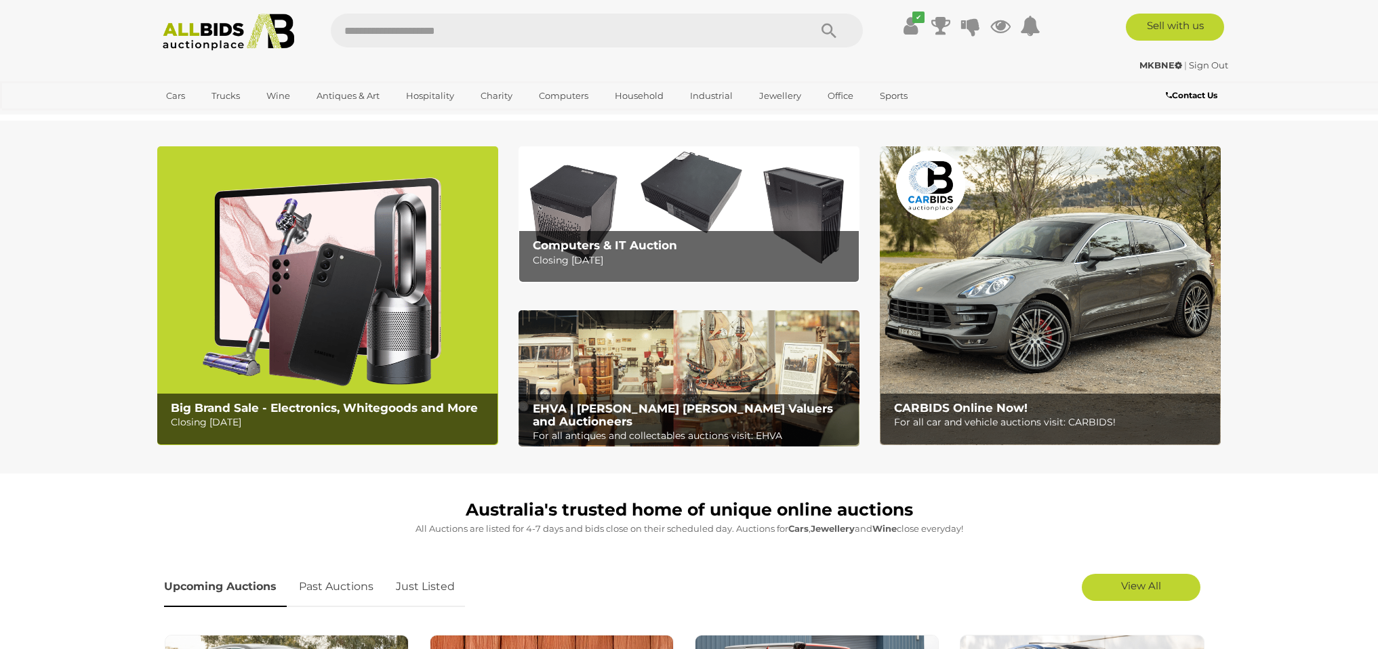
click at [675, 177] on img at bounding box center [689, 214] width 341 height 136
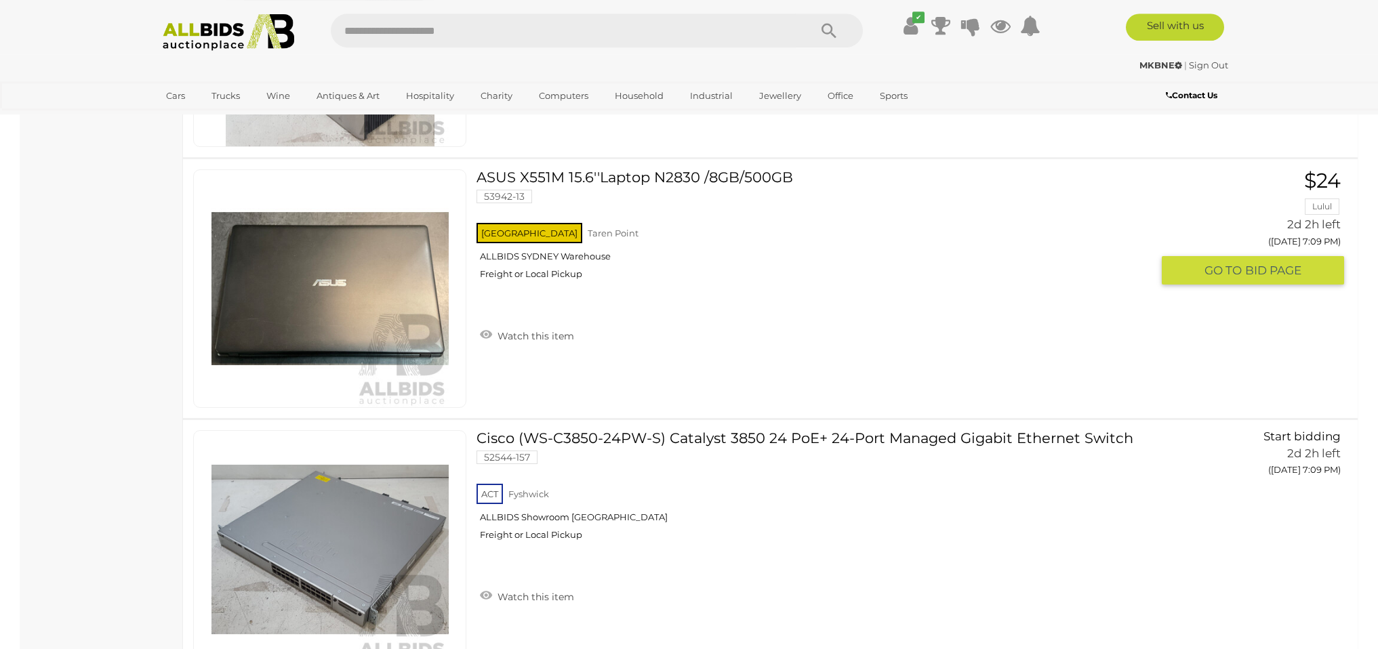
scroll to position [8785, 0]
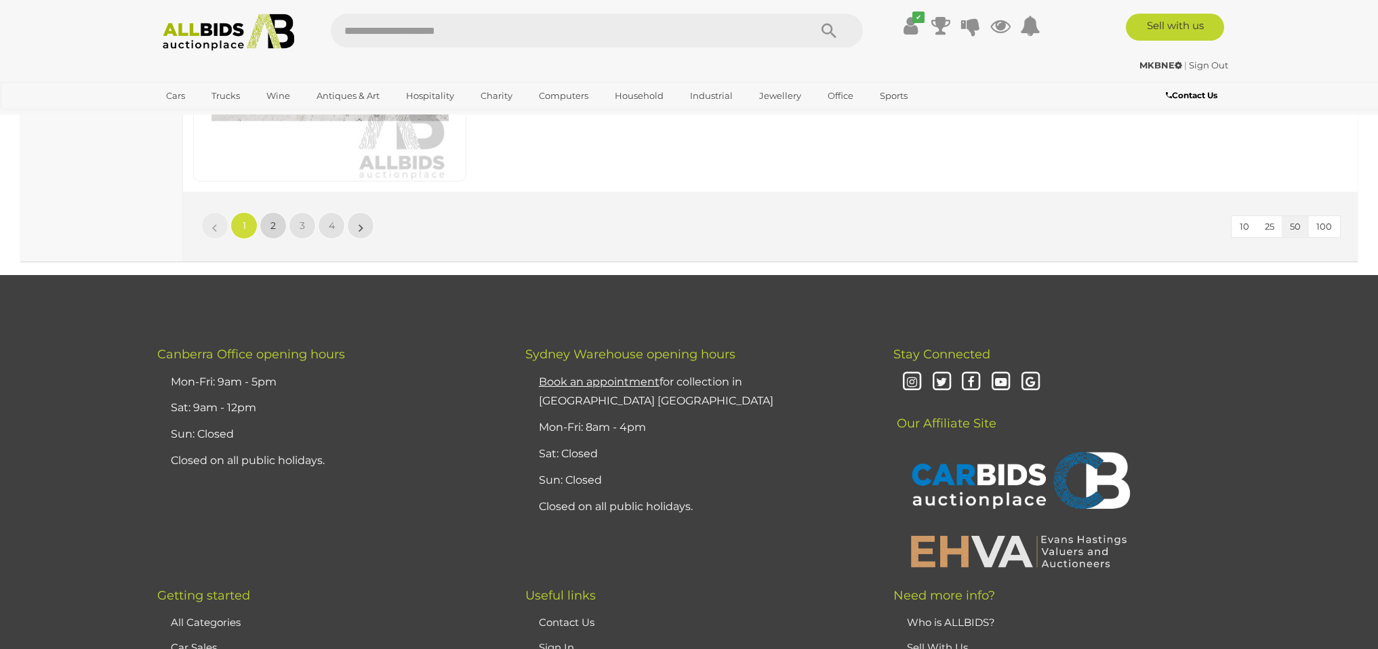
click at [281, 224] on link "2" at bounding box center [273, 225] width 27 height 27
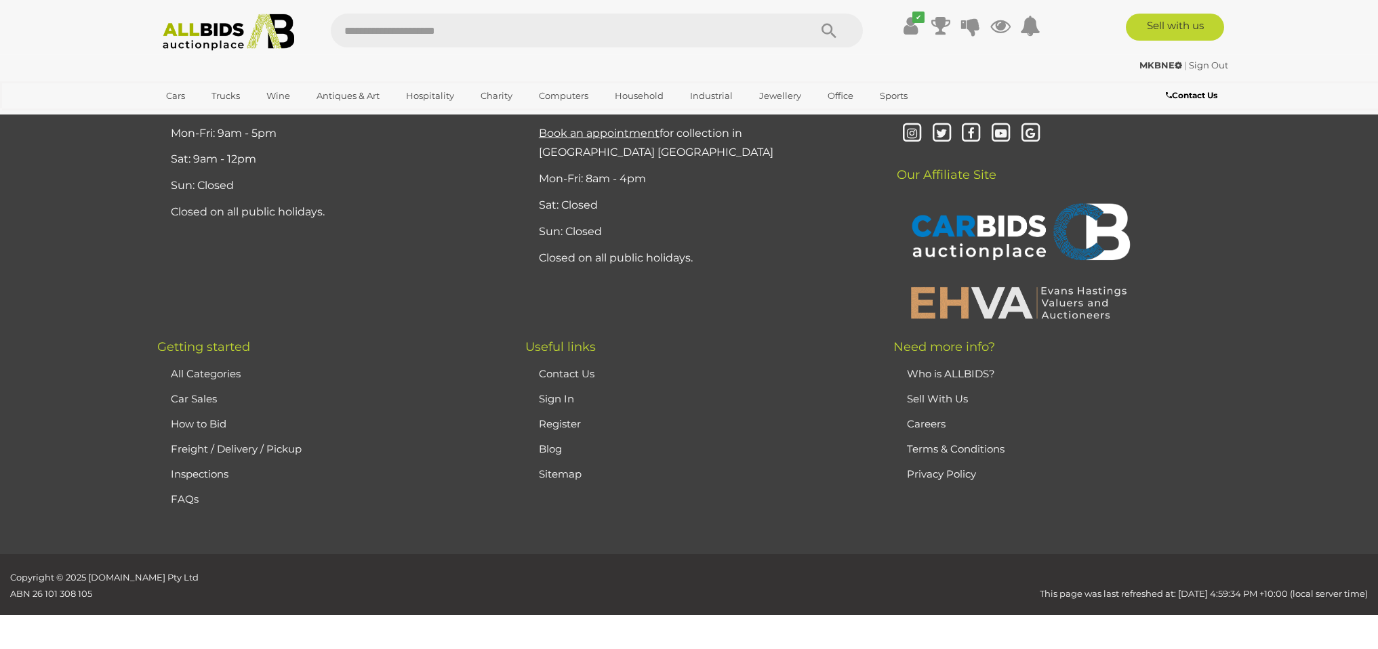
scroll to position [174, 0]
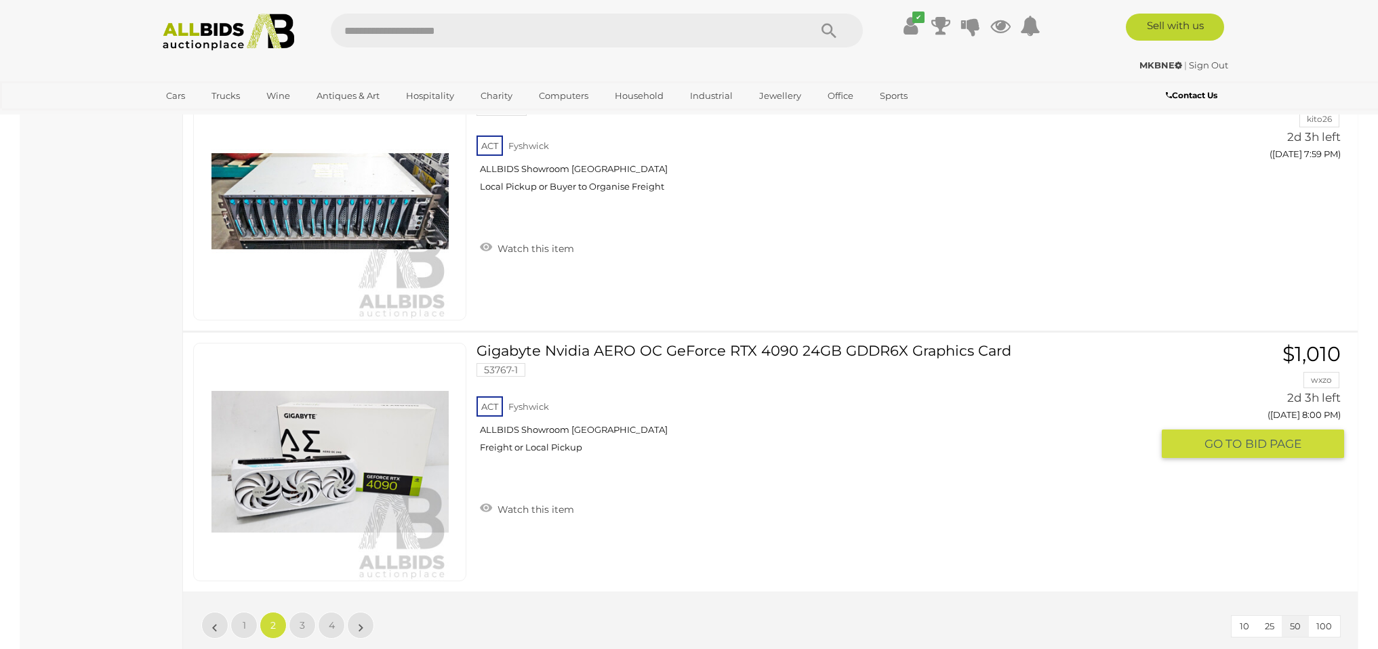
scroll to position [12973, 0]
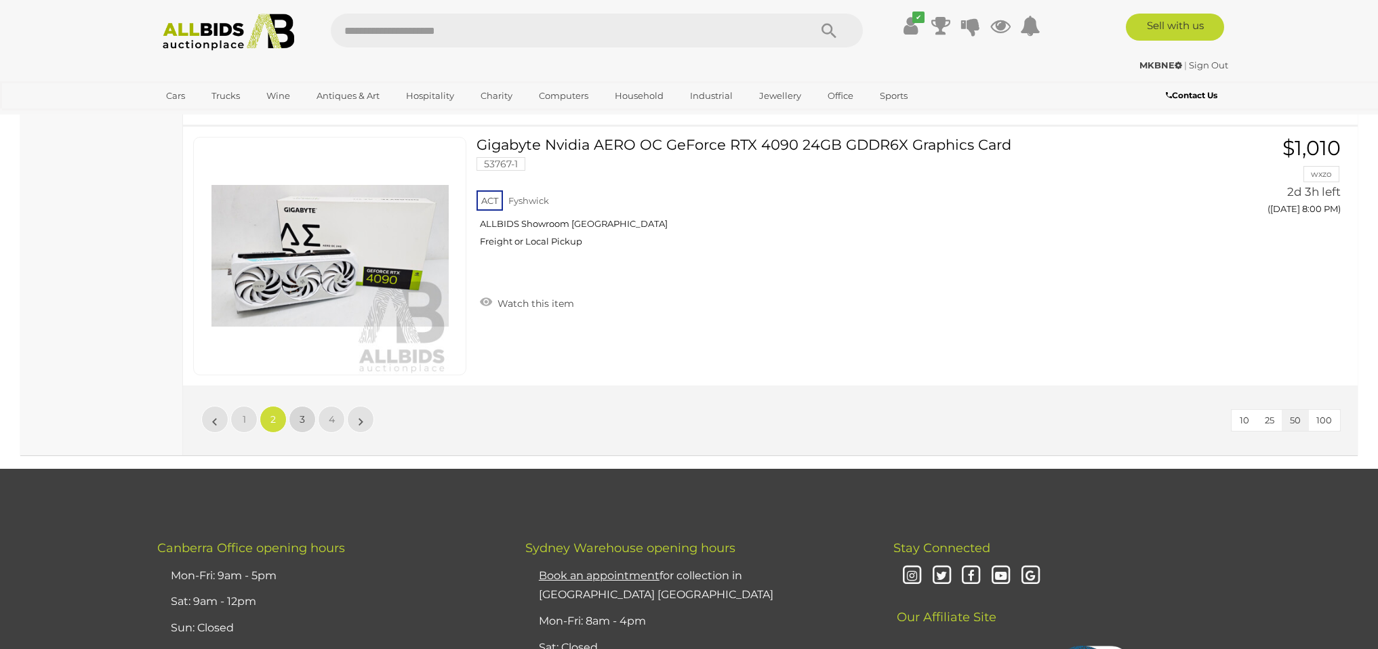
click at [305, 427] on link "3" at bounding box center [302, 419] width 27 height 27
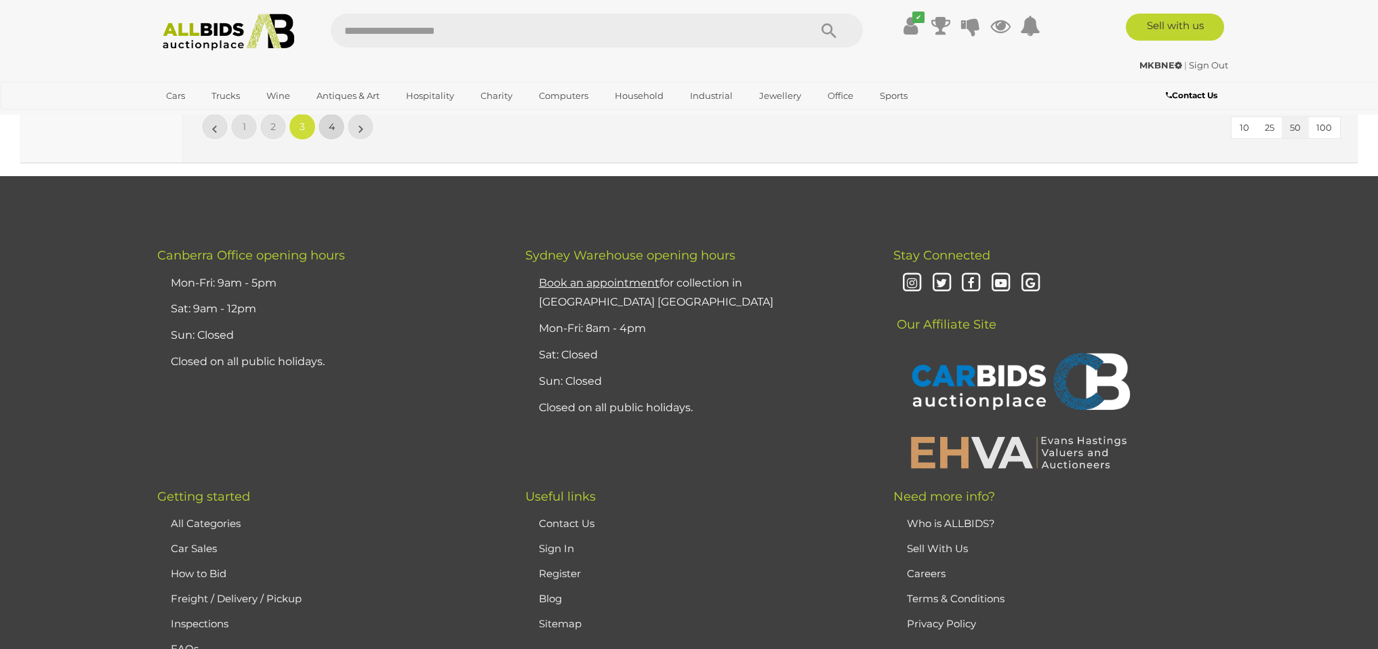
click at [329, 127] on span "4" at bounding box center [332, 127] width 6 height 12
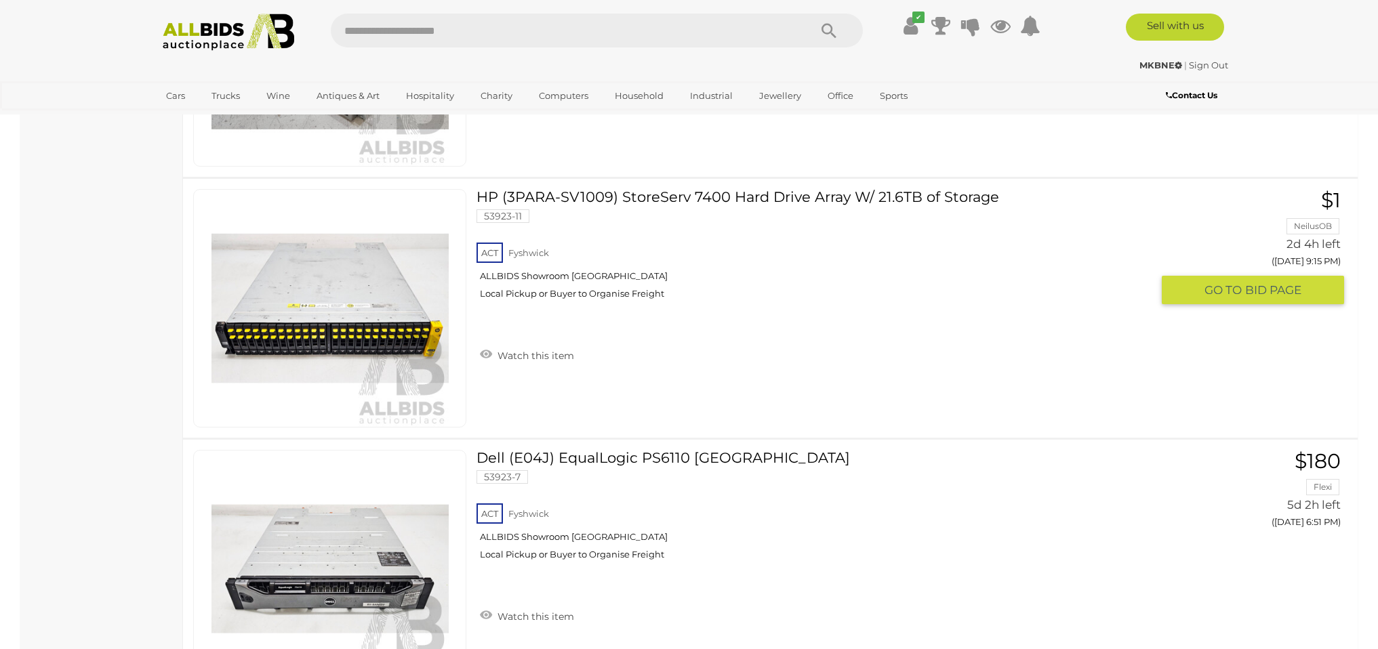
scroll to position [4101, 0]
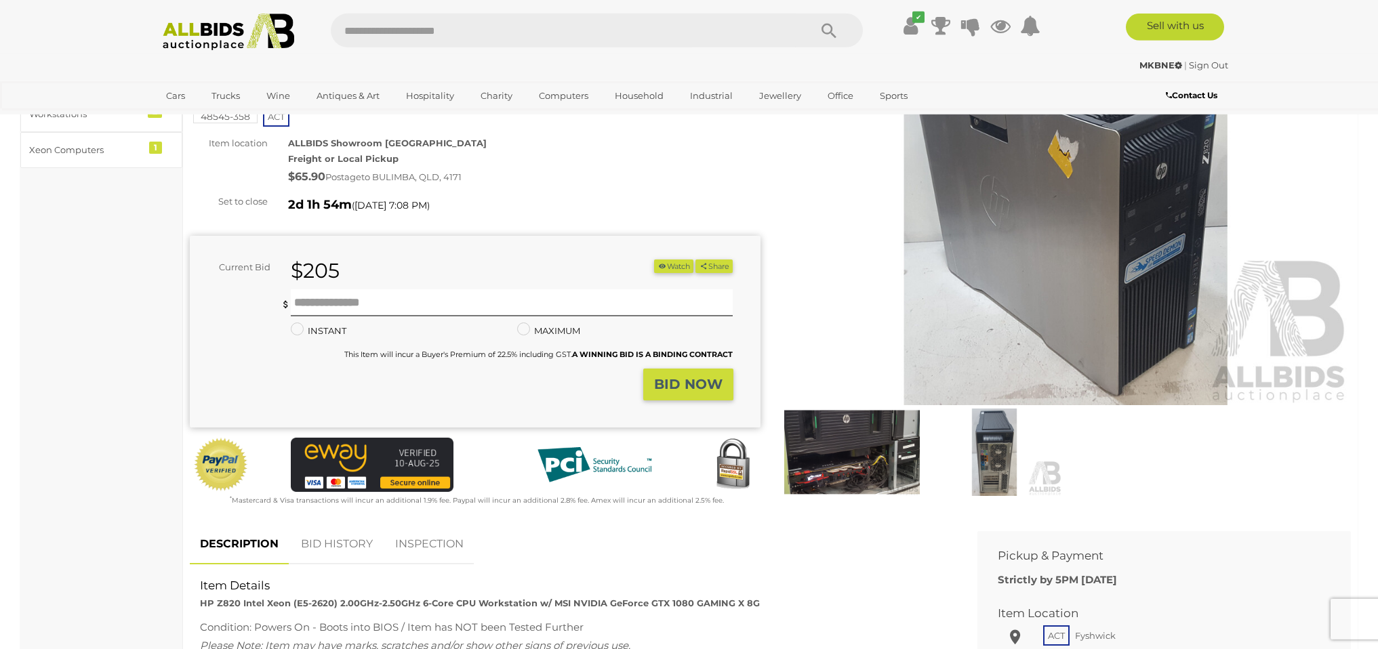
scroll to position [141, 0]
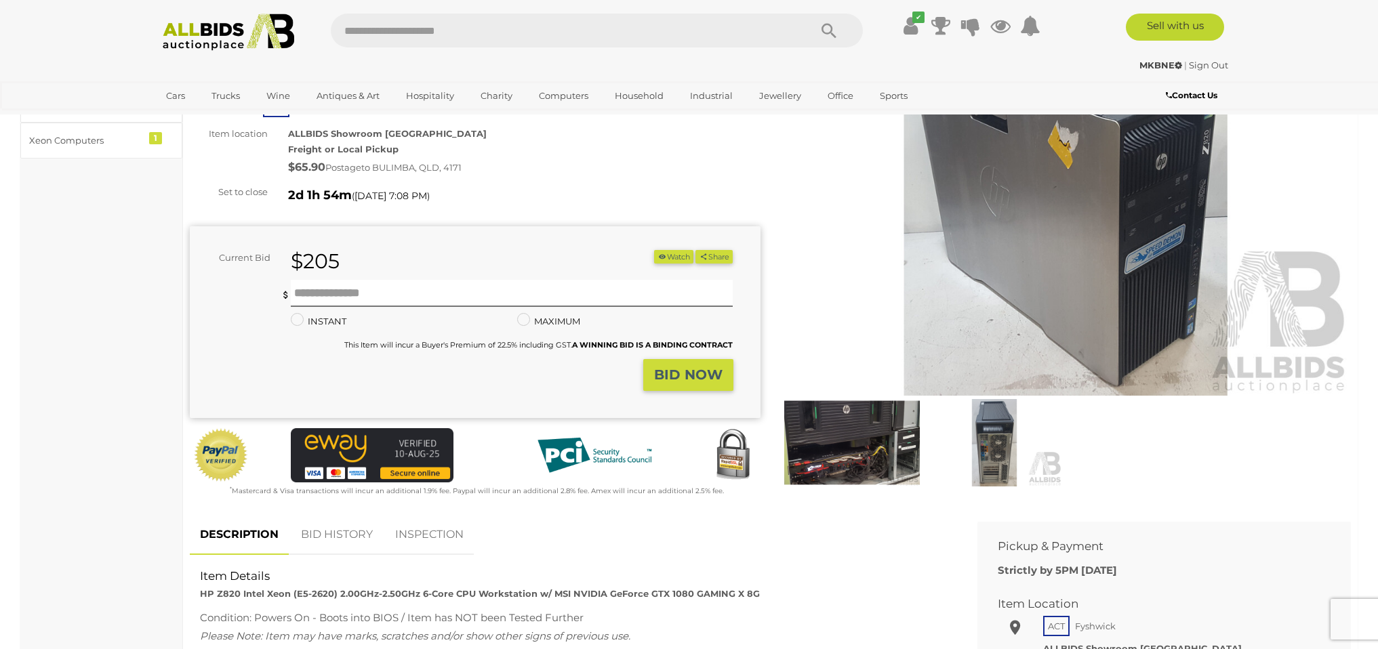
click at [867, 433] on img at bounding box center [852, 442] width 136 height 87
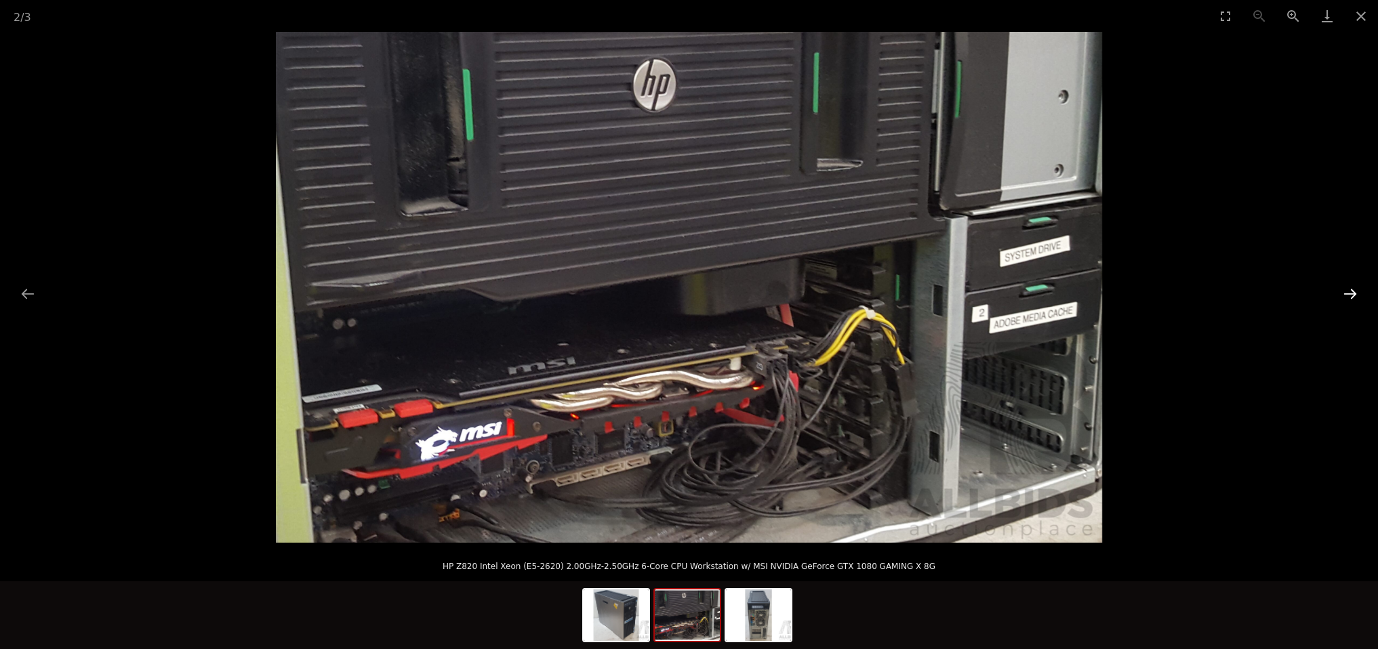
click at [1358, 294] on button "Next slide" at bounding box center [1350, 294] width 28 height 26
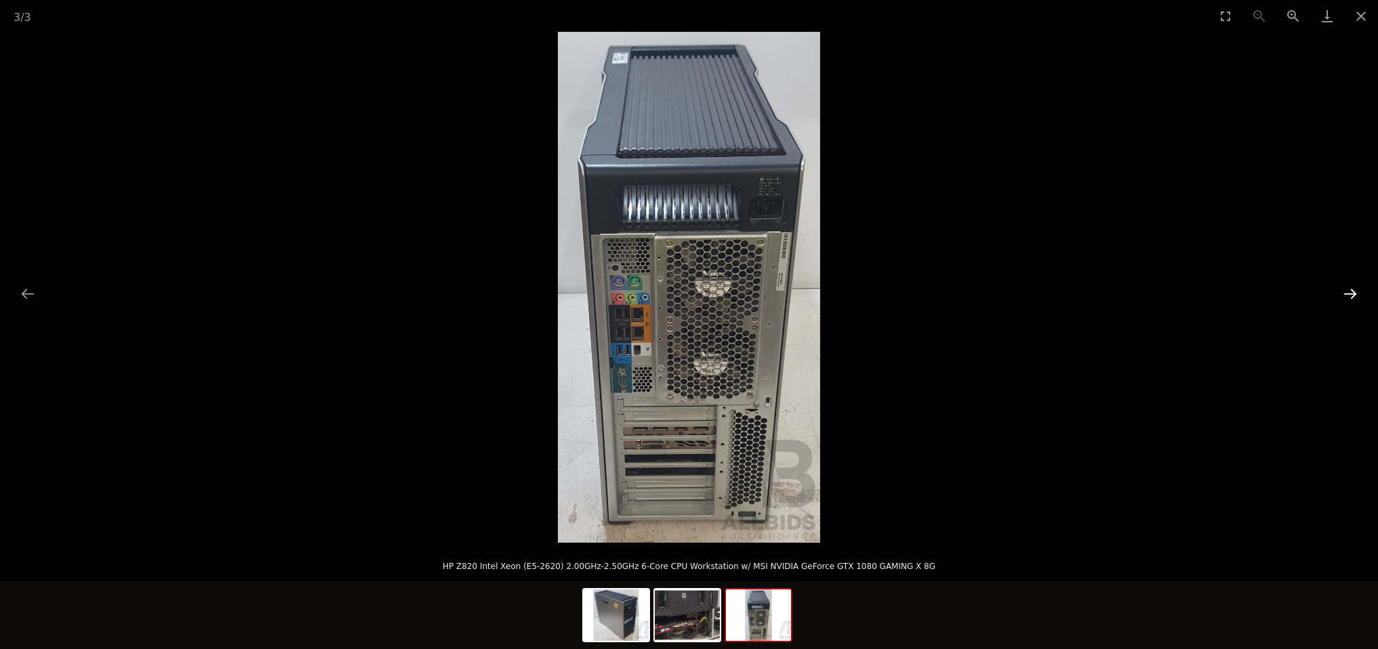
click at [1358, 294] on button "Next slide" at bounding box center [1350, 294] width 28 height 26
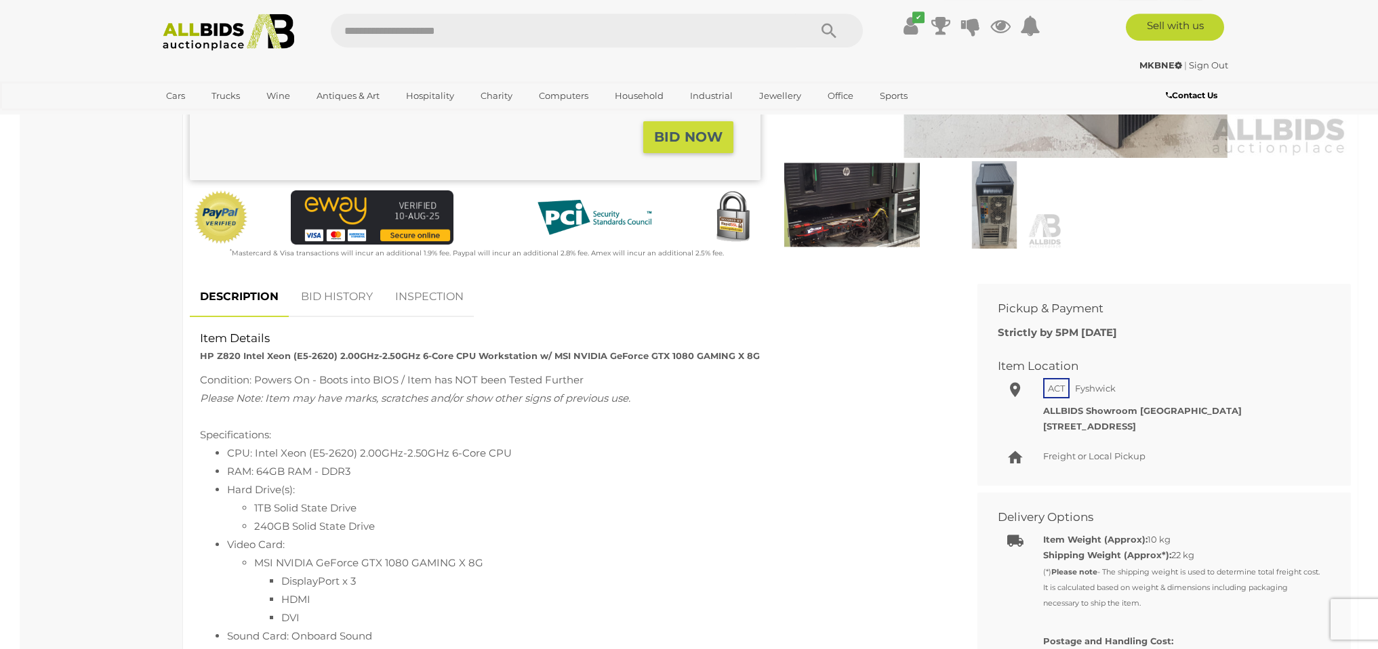
scroll to position [380, 0]
drag, startPoint x: 313, startPoint y: 455, endPoint x: 352, endPoint y: 454, distance: 39.3
click at [352, 454] on li "CPU: Intel Xeon (E5-2620) 2.00GHz-2.50GHz 6-Core CPU" at bounding box center [587, 452] width 720 height 18
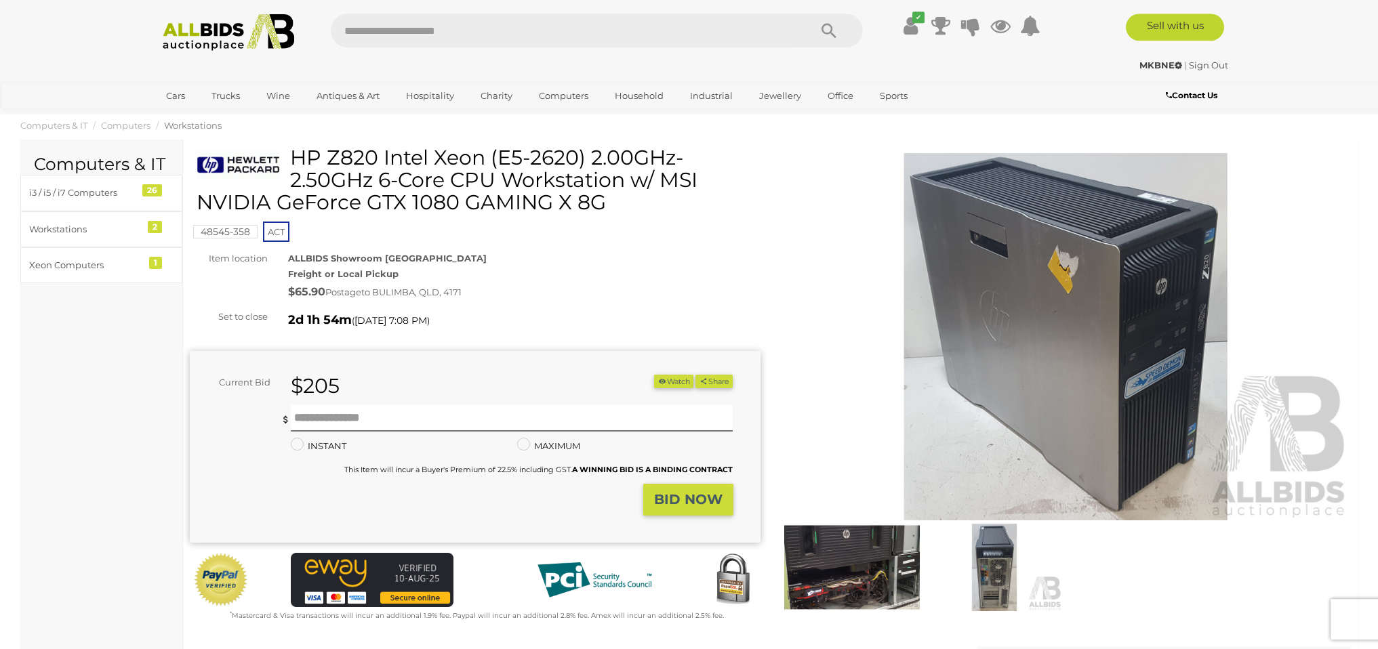
scroll to position [0, 0]
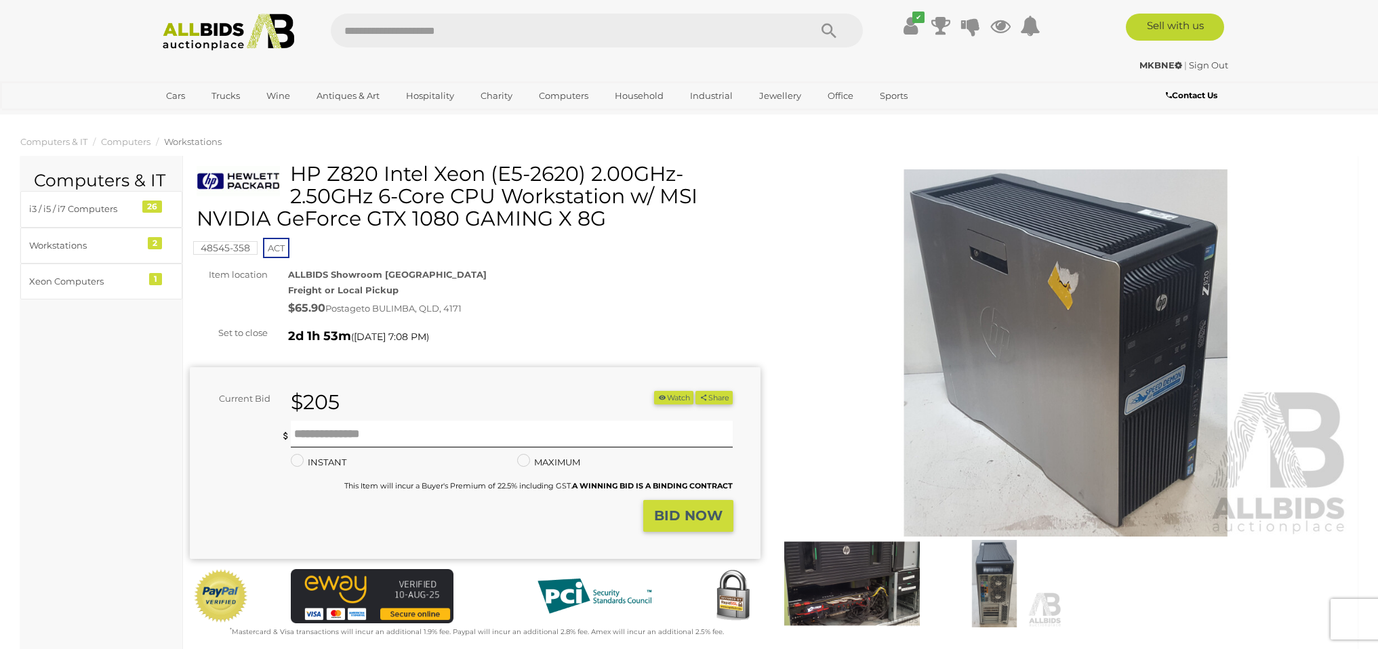
click at [900, 567] on img at bounding box center [852, 583] width 136 height 87
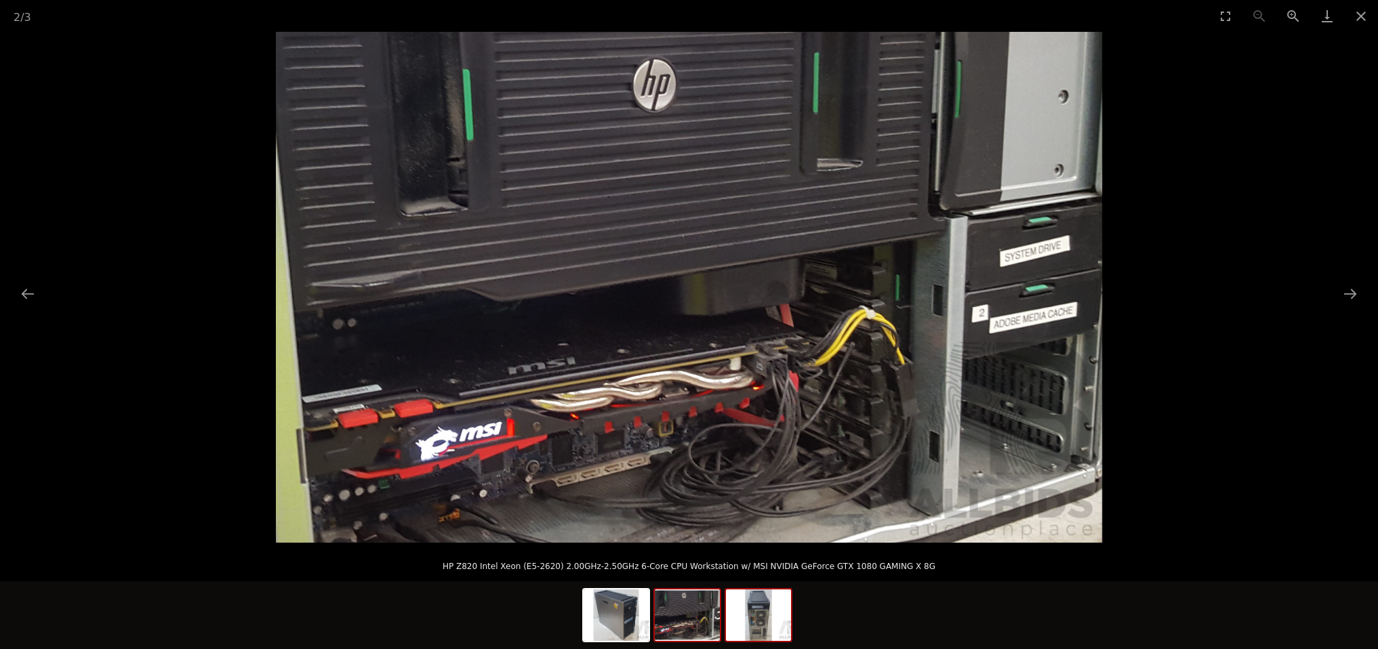
click at [757, 602] on img at bounding box center [758, 616] width 65 height 52
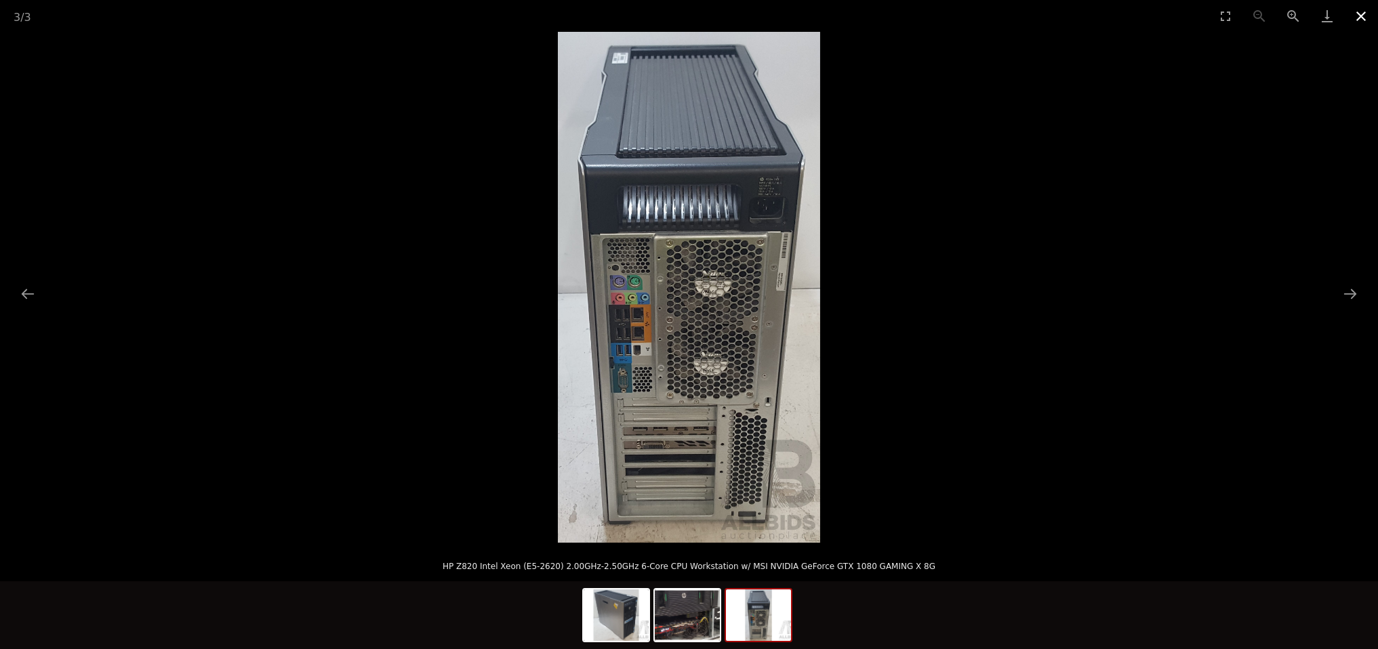
click at [1362, 16] on button "Close gallery" at bounding box center [1361, 16] width 34 height 32
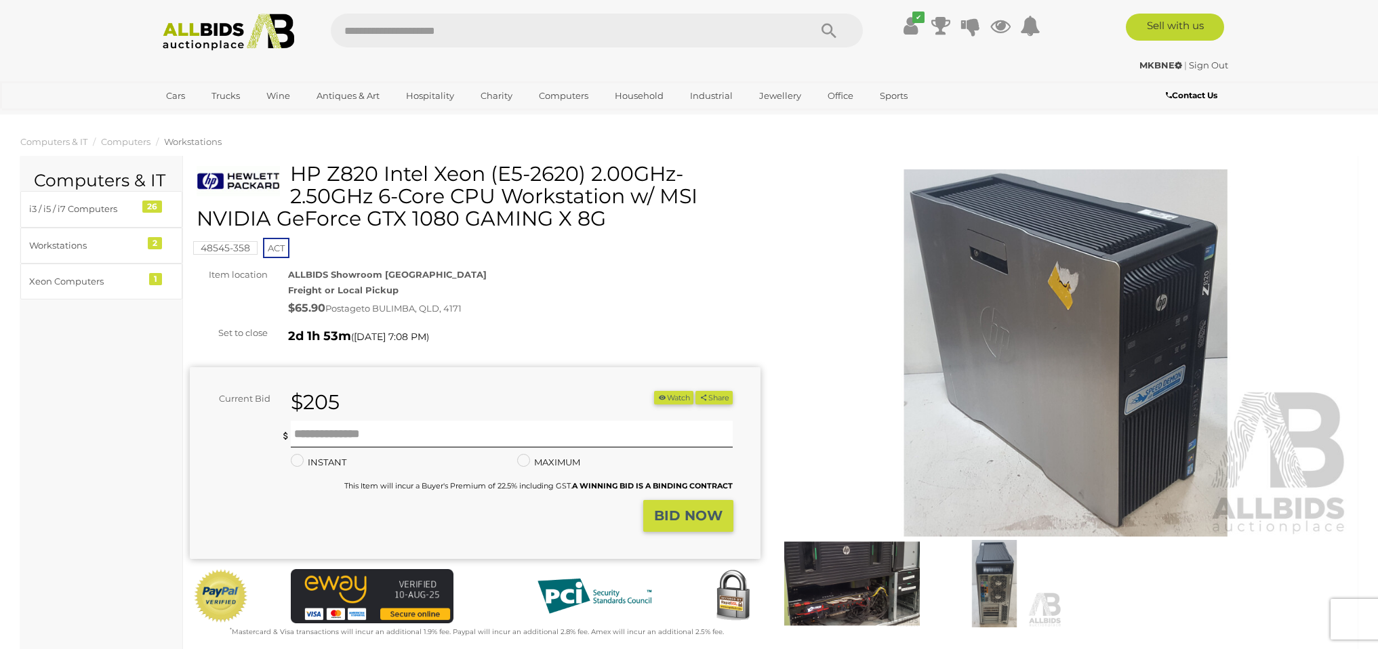
click at [1066, 337] on img at bounding box center [1066, 352] width 571 height 367
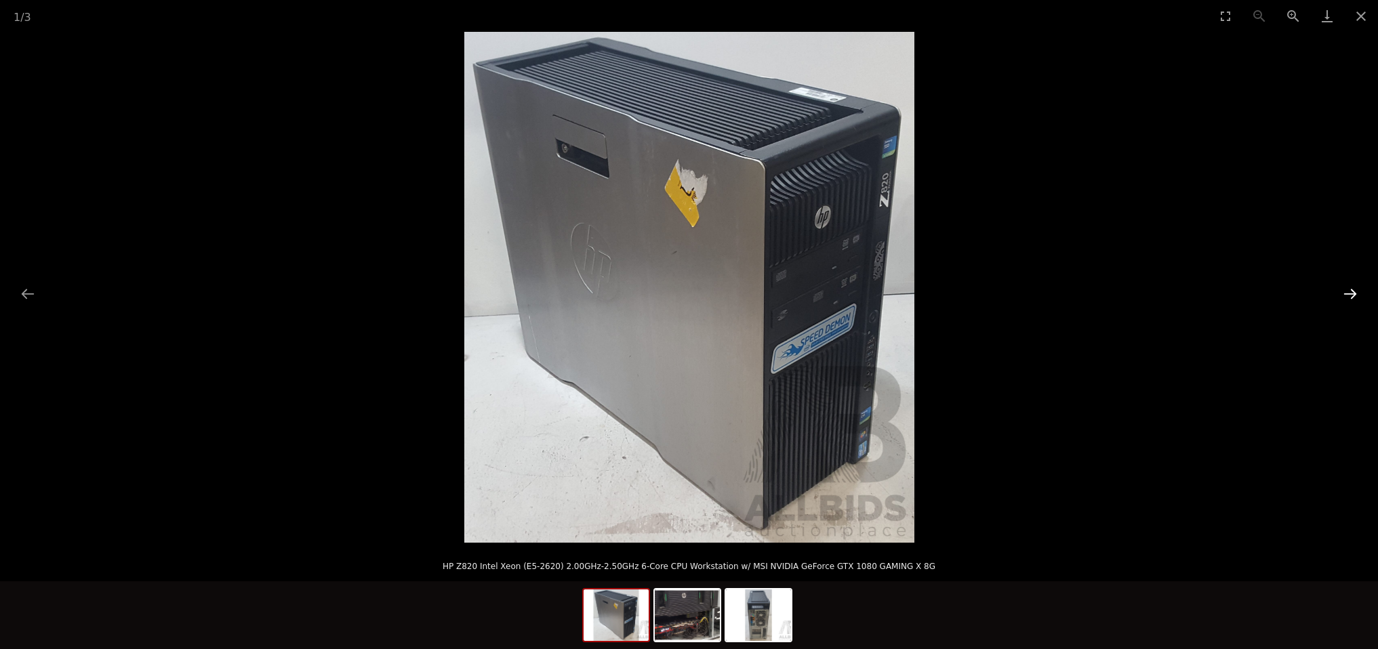
click at [1340, 302] on button "Next slide" at bounding box center [1350, 294] width 28 height 26
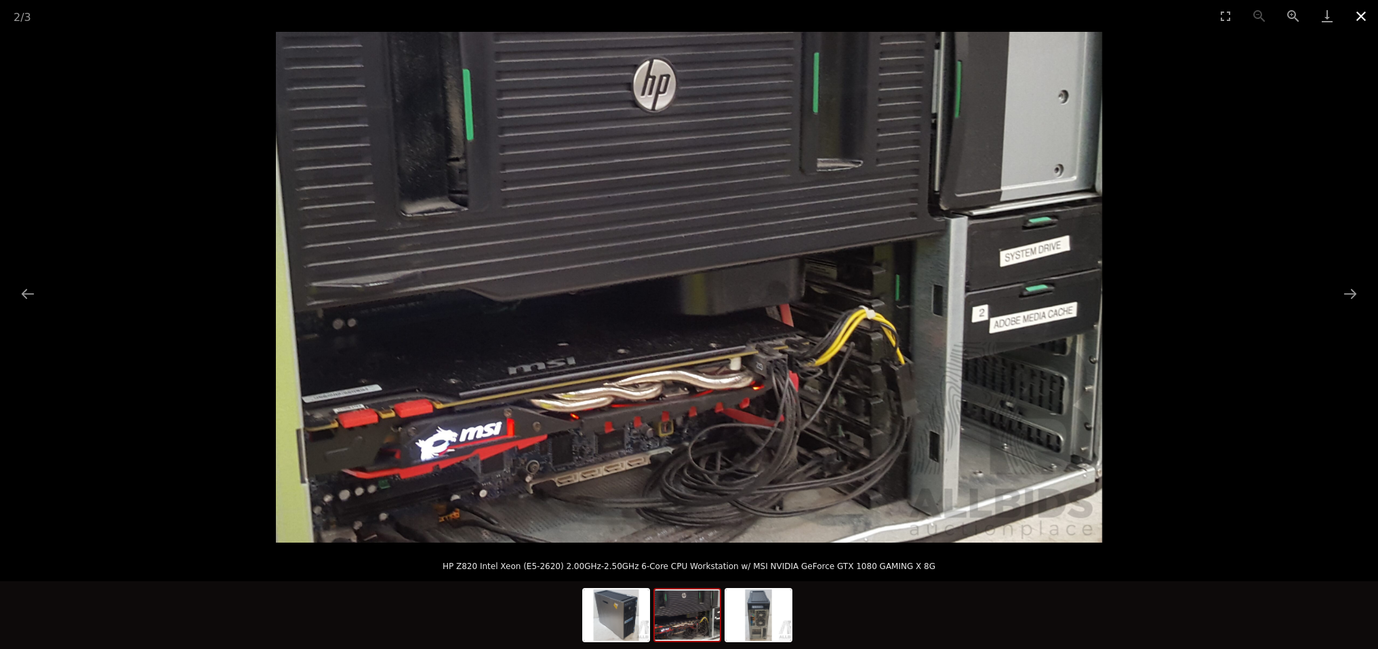
click at [1354, 8] on button "Close gallery" at bounding box center [1361, 16] width 34 height 32
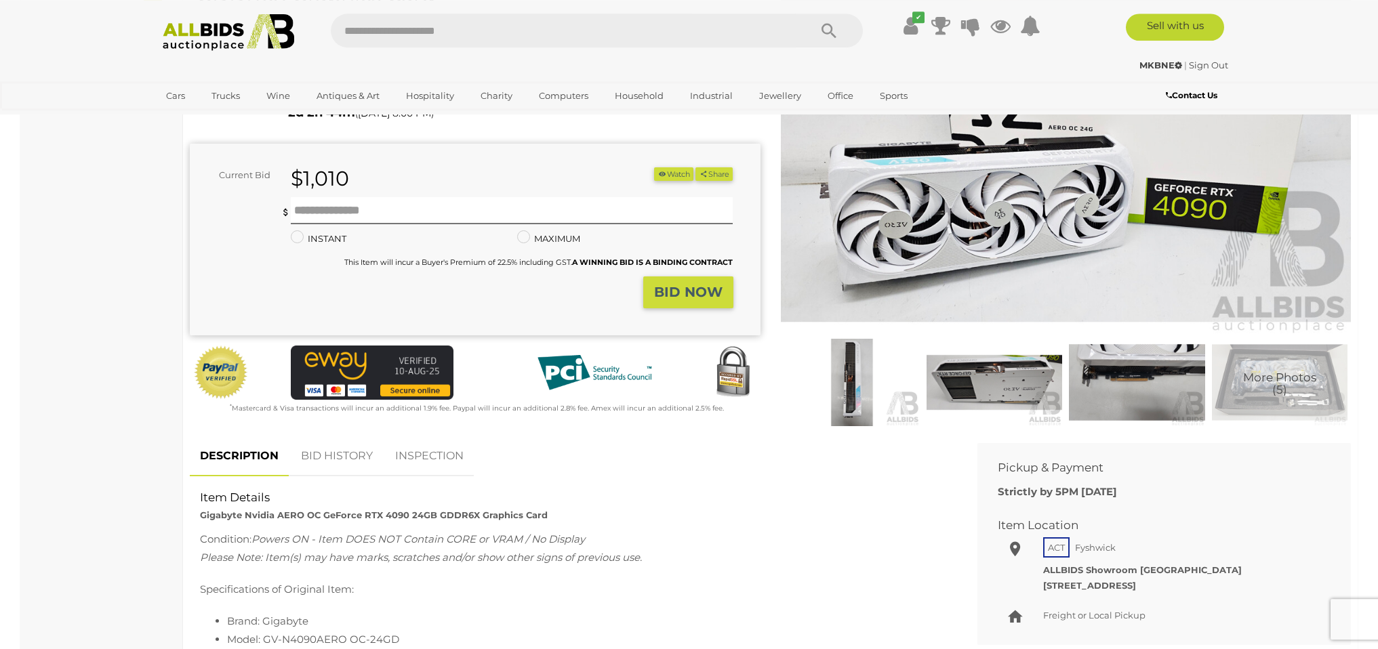
scroll to position [575, 0]
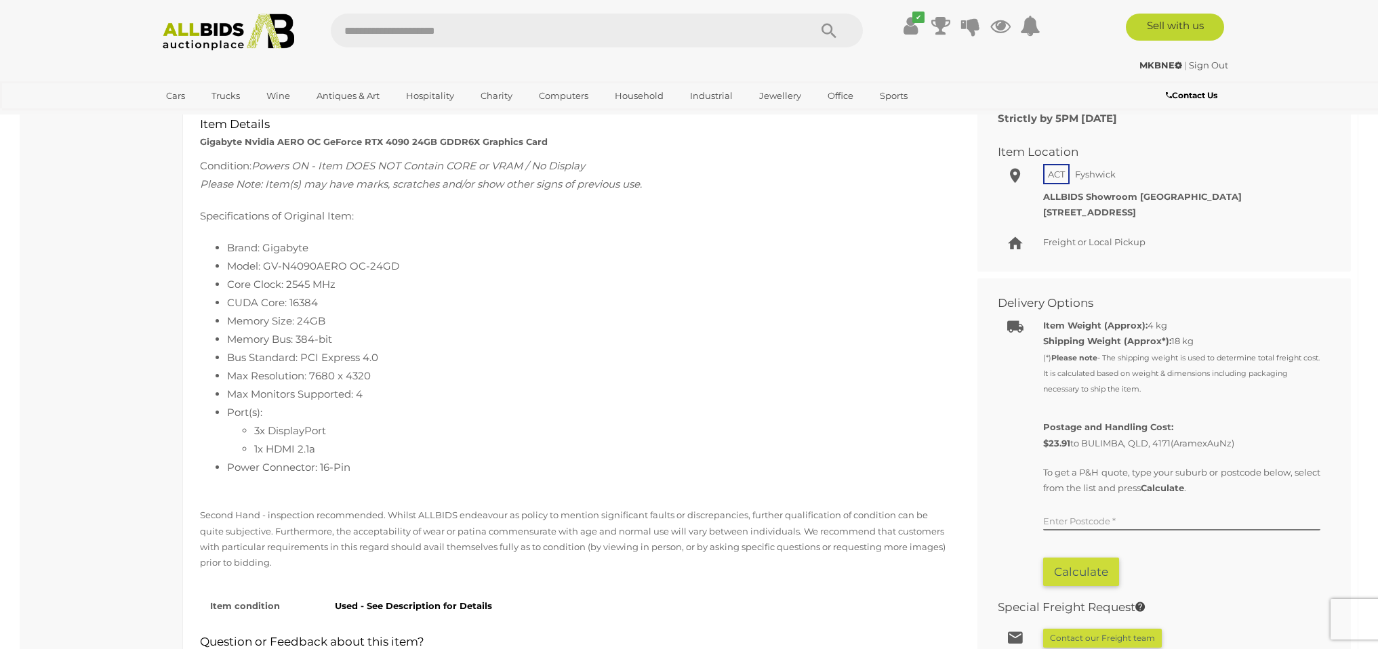
click at [508, 344] on li "Memory Bus: 384-bit" at bounding box center [587, 339] width 720 height 18
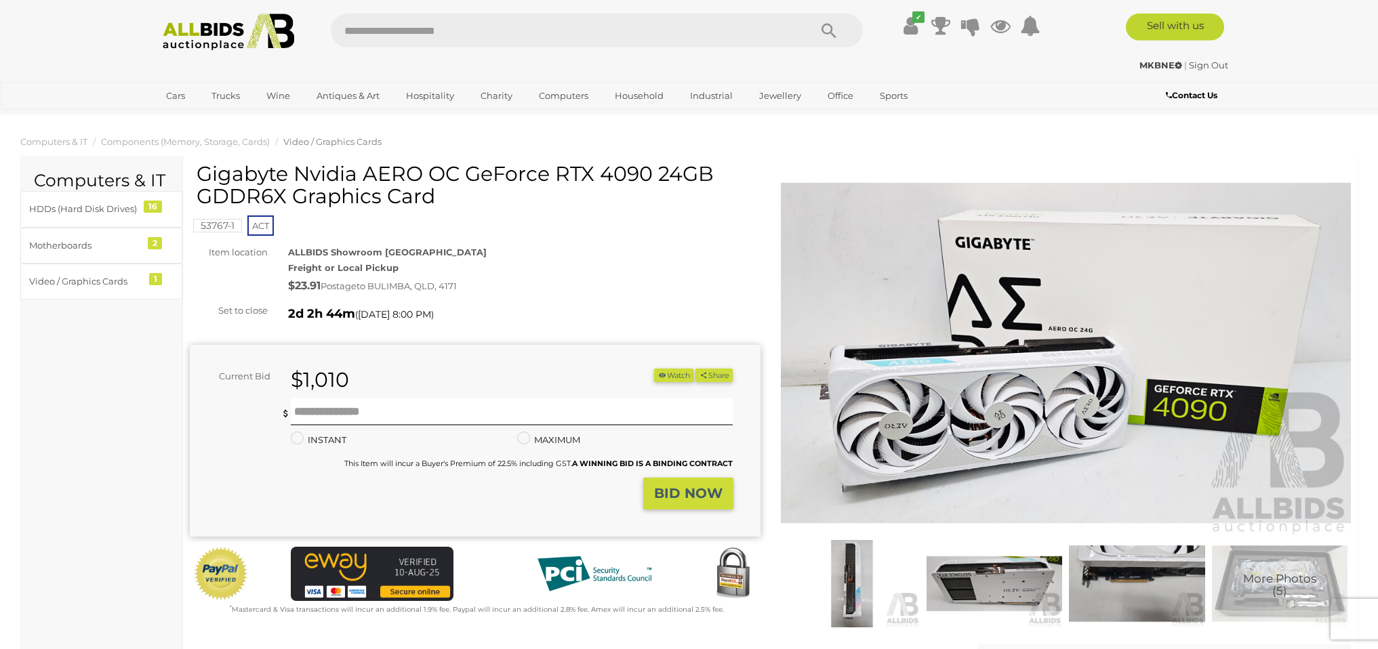
scroll to position [0, 0]
